Goal: Transaction & Acquisition: Obtain resource

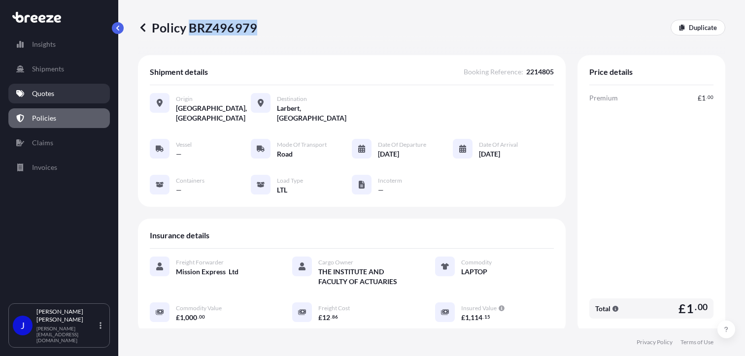
click at [54, 98] on link "Quotes" at bounding box center [58, 94] width 101 height 20
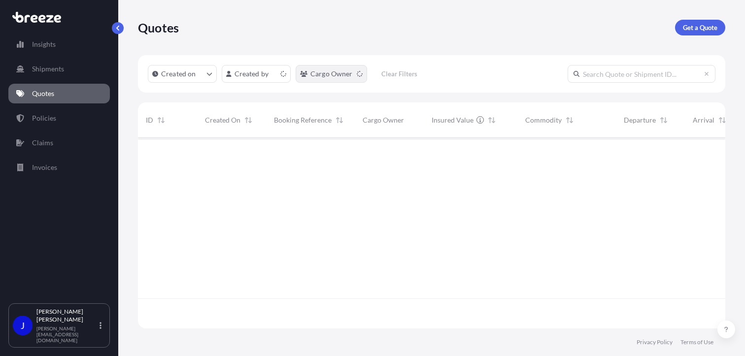
scroll to position [189, 579]
click at [694, 31] on p "Get a Quote" at bounding box center [700, 28] width 34 height 10
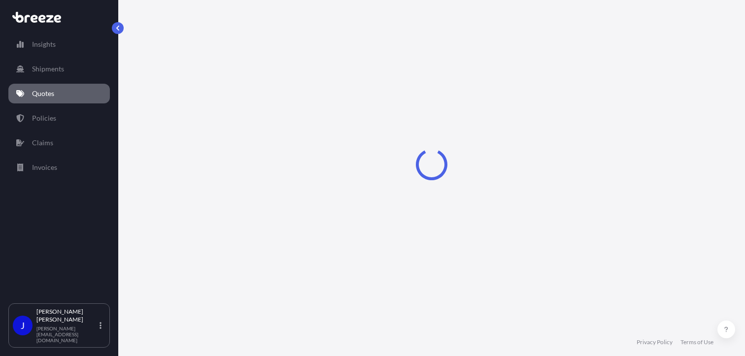
select select "Sea"
select select "1"
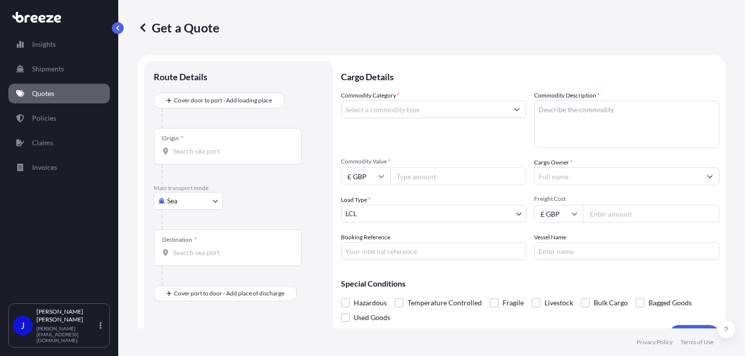
scroll to position [16, 0]
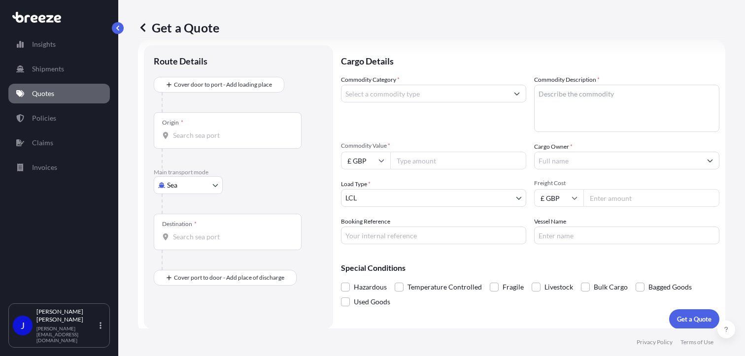
click at [197, 183] on body "Insights Shipments Quotes Policies Claims Invoices J [PERSON_NAME] [PERSON_NAME…" at bounding box center [372, 178] width 745 height 356
click at [192, 243] on div "Road" at bounding box center [188, 246] width 61 height 18
select select "Road"
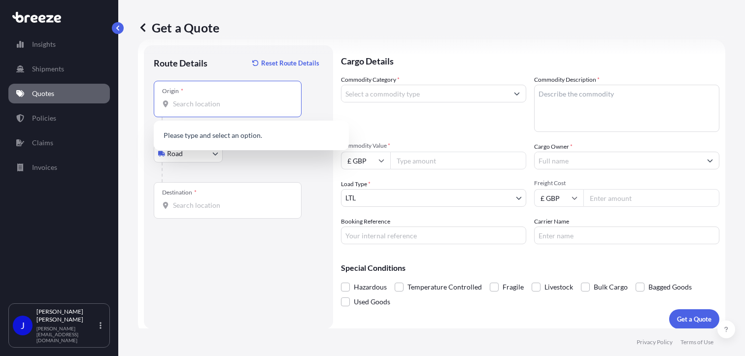
click at [207, 104] on input "Origin *" at bounding box center [231, 104] width 116 height 10
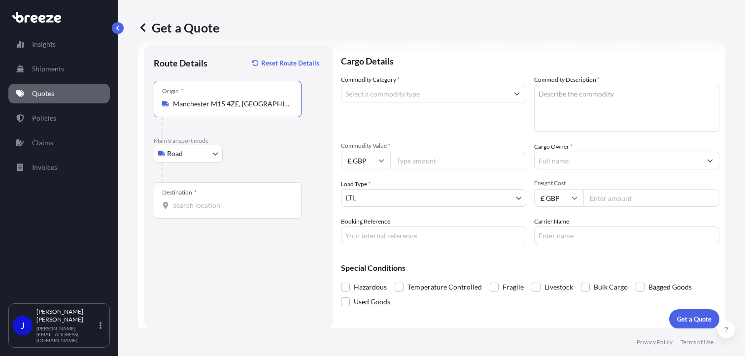
type input "Manchester M15 4ZE, [GEOGRAPHIC_DATA]"
click at [204, 208] on input "Destination *" at bounding box center [231, 205] width 116 height 10
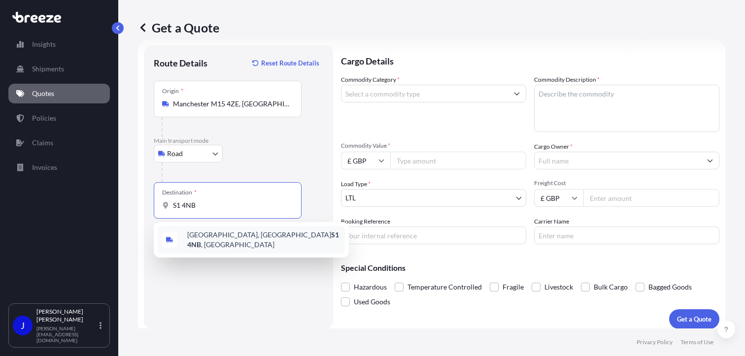
click at [209, 239] on span "[STREET_ADDRESS]" at bounding box center [264, 240] width 154 height 20
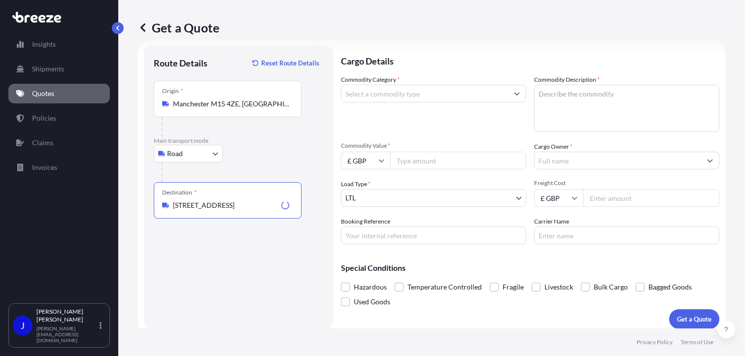
type input "[STREET_ADDRESS]"
click at [438, 97] on input "Commodity Category *" at bounding box center [424, 94] width 166 height 18
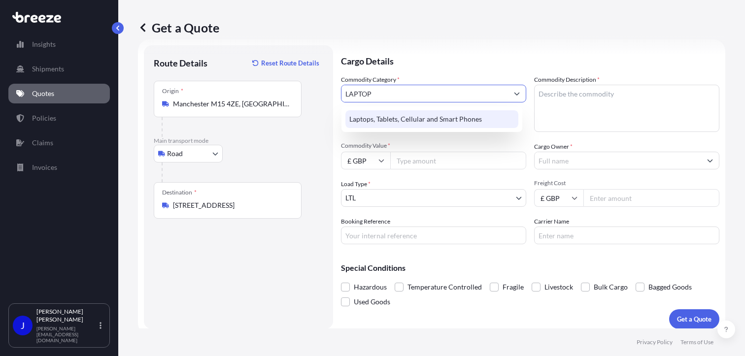
click at [435, 116] on div "Laptops, Tablets, Cellular and Smart Phones" at bounding box center [431, 119] width 173 height 18
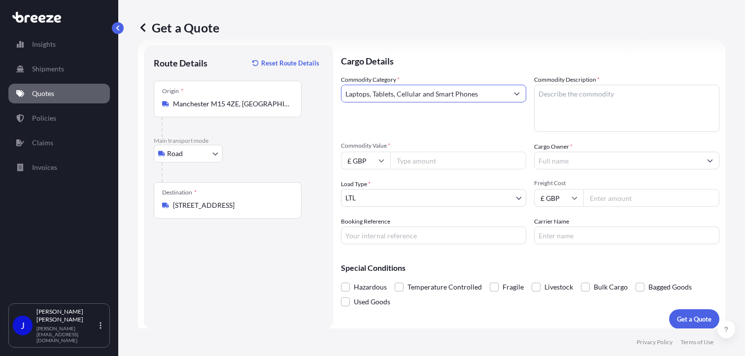
type input "Laptops, Tablets, Cellular and Smart Phones"
click at [573, 100] on textarea "Commodity Description *" at bounding box center [626, 108] width 185 height 47
type textarea "LAPTOP"
click at [449, 165] on input "Commodity Value *" at bounding box center [458, 161] width 136 height 18
type input "700"
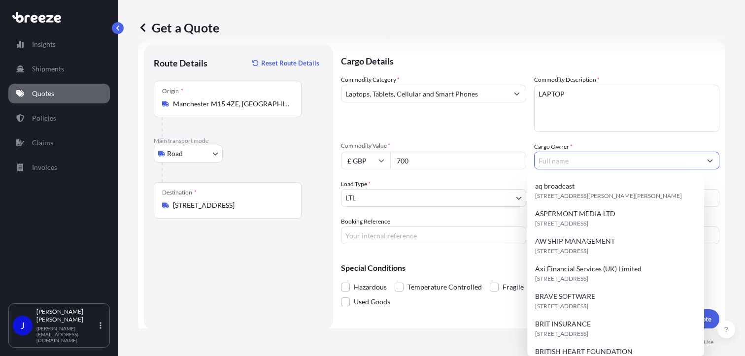
click at [550, 159] on input "Cargo Owner *" at bounding box center [617, 161] width 166 height 18
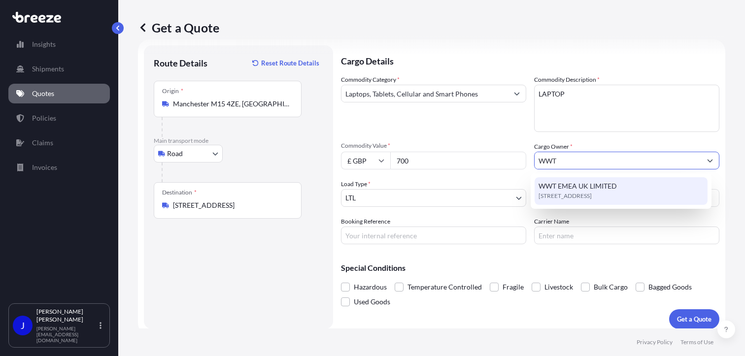
click at [590, 188] on span "WWT EMEA UK LIMITED" at bounding box center [577, 186] width 78 height 10
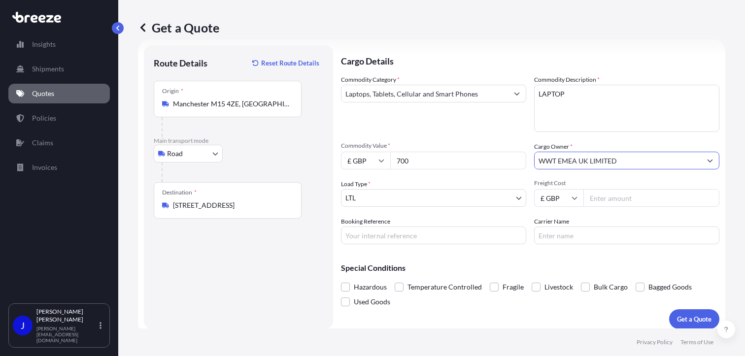
type input "WWT EMEA UK LIMITED"
click at [428, 238] on input "Booking Reference" at bounding box center [433, 236] width 185 height 18
type input "2214630"
click at [589, 197] on input "Freight Cost" at bounding box center [651, 198] width 136 height 18
type input "26.85"
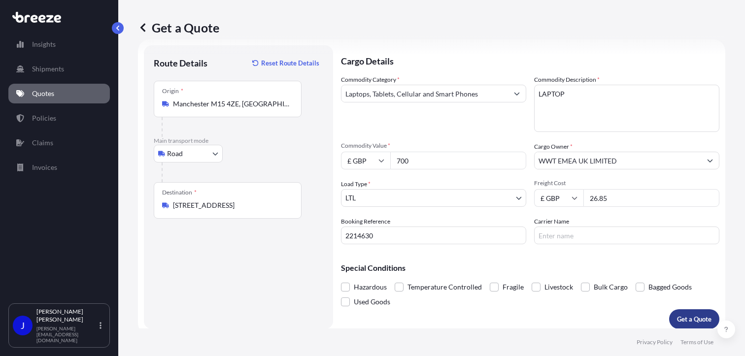
click at [697, 319] on p "Get a Quote" at bounding box center [694, 319] width 34 height 10
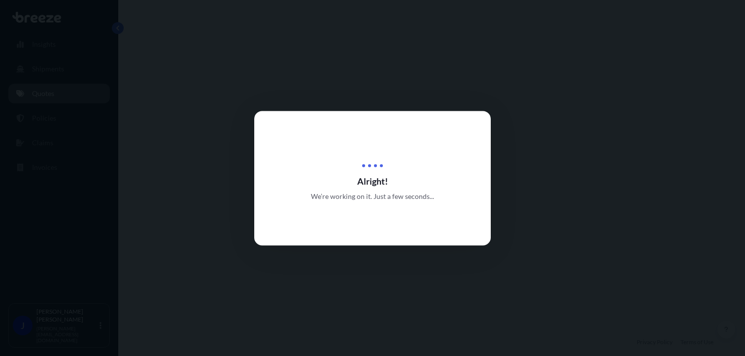
select select "Road"
select select "1"
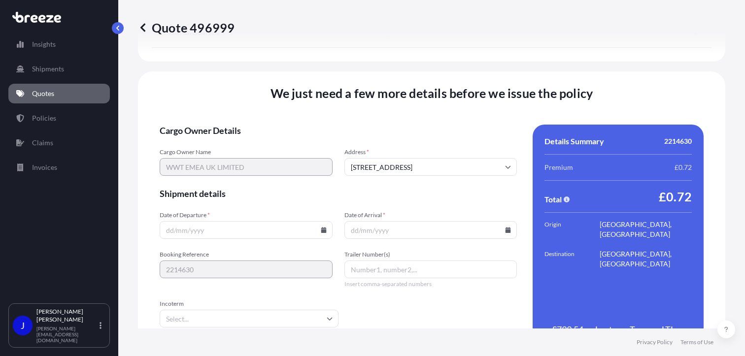
scroll to position [1228, 0]
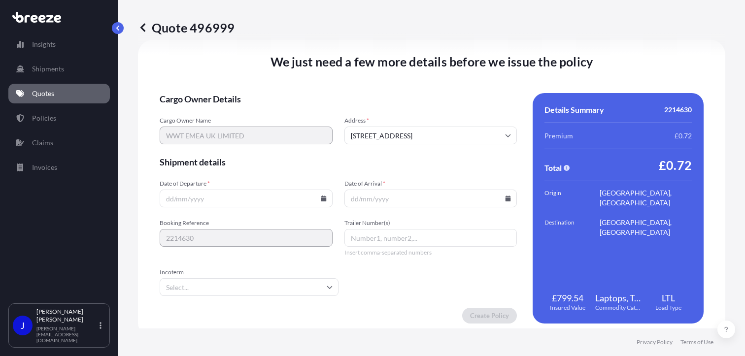
click at [321, 201] on div at bounding box center [246, 199] width 173 height 18
click at [321, 200] on icon at bounding box center [323, 199] width 5 height 6
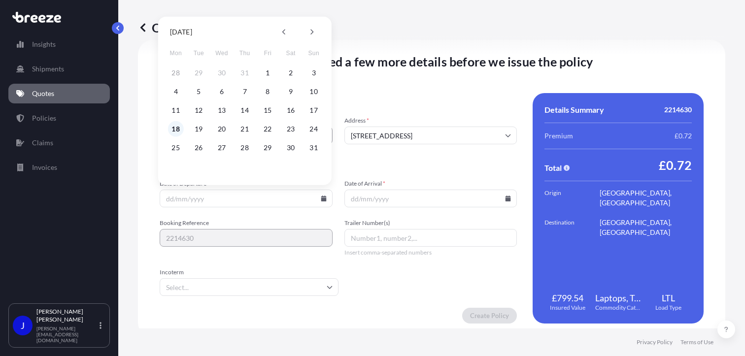
drag, startPoint x: 175, startPoint y: 128, endPoint x: 400, endPoint y: 171, distance: 228.8
click at [176, 128] on button "18" at bounding box center [176, 129] width 16 height 16
type input "[DATE]"
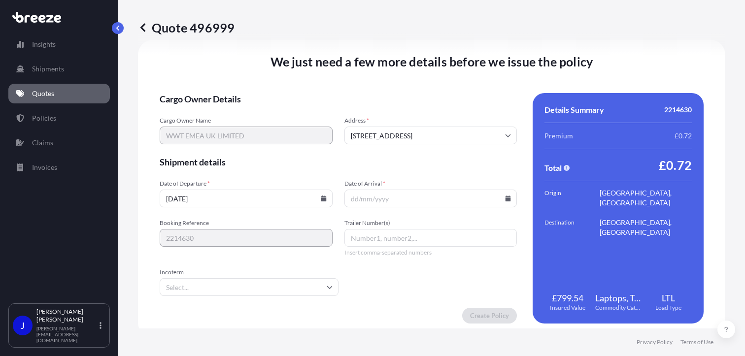
click at [505, 199] on icon at bounding box center [507, 199] width 5 height 6
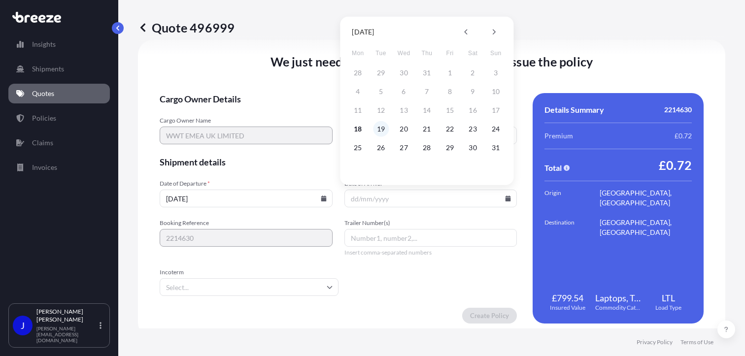
click at [381, 130] on button "19" at bounding box center [381, 129] width 16 height 16
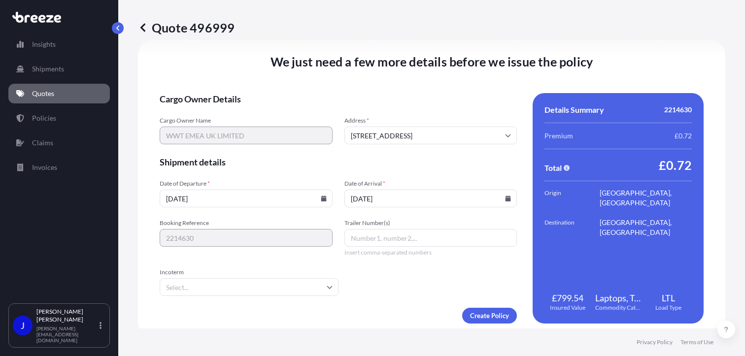
type input "[DATE]"
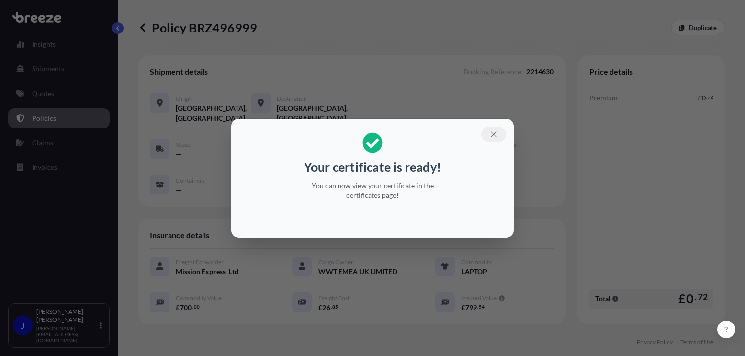
click at [497, 134] on icon "button" at bounding box center [493, 134] width 9 height 9
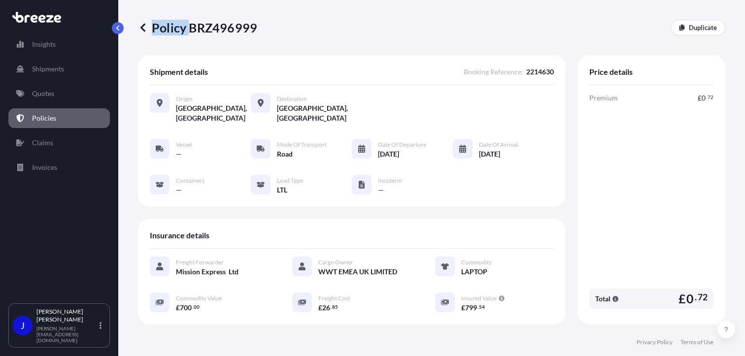
drag, startPoint x: 189, startPoint y: 27, endPoint x: 256, endPoint y: 29, distance: 67.0
click at [256, 29] on p "Policy BRZ496999" at bounding box center [197, 28] width 119 height 16
drag, startPoint x: 256, startPoint y: 29, endPoint x: 226, endPoint y: 43, distance: 32.6
click at [226, 43] on div "Policy BRZ496999 Duplicate" at bounding box center [431, 27] width 587 height 55
drag, startPoint x: 189, startPoint y: 30, endPoint x: 253, endPoint y: 33, distance: 64.1
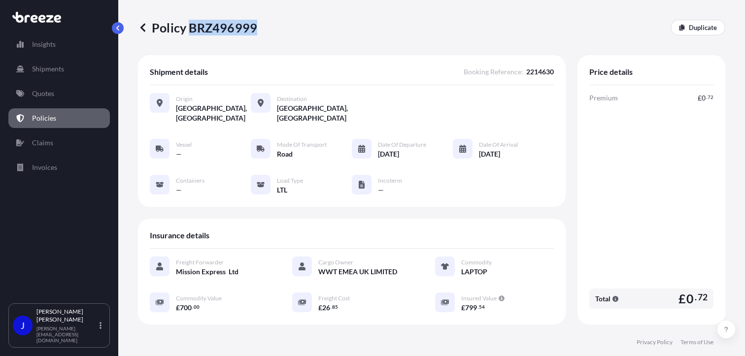
click at [253, 33] on p "Policy BRZ496999" at bounding box center [197, 28] width 119 height 16
drag, startPoint x: 253, startPoint y: 33, endPoint x: 243, endPoint y: 28, distance: 10.6
copy p "BRZ496999"
click at [41, 94] on p "Quotes" at bounding box center [43, 94] width 22 height 10
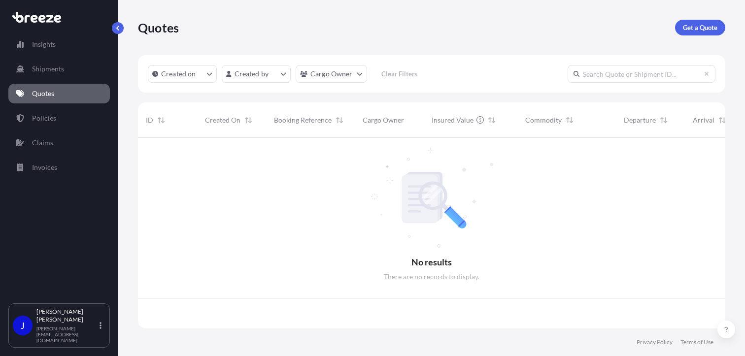
scroll to position [189, 579]
